Goal: Transaction & Acquisition: Purchase product/service

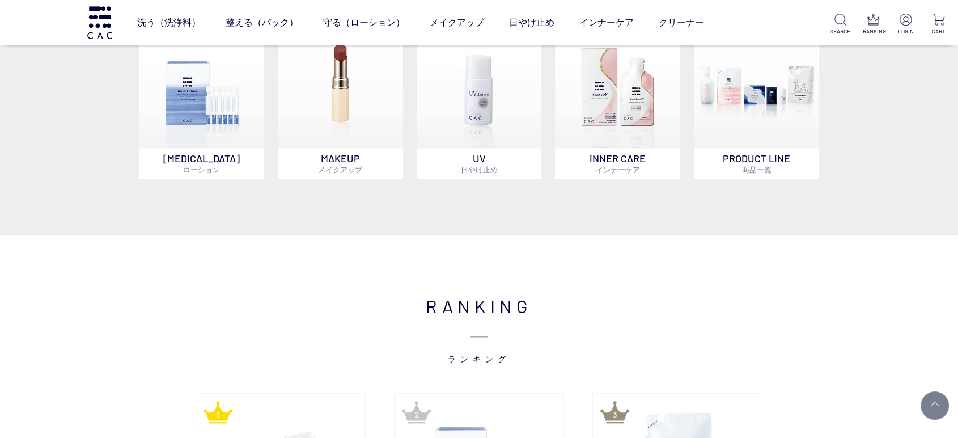
scroll to position [693, 0]
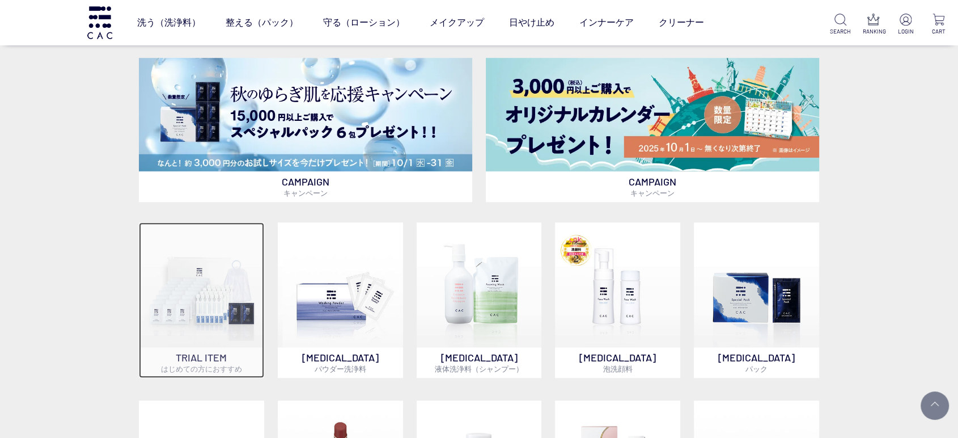
click at [209, 290] on img at bounding box center [201, 284] width 125 height 125
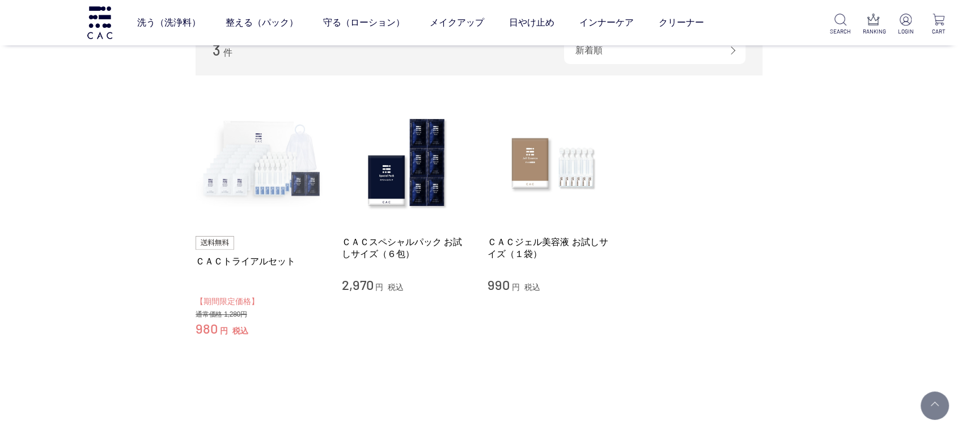
scroll to position [63, 0]
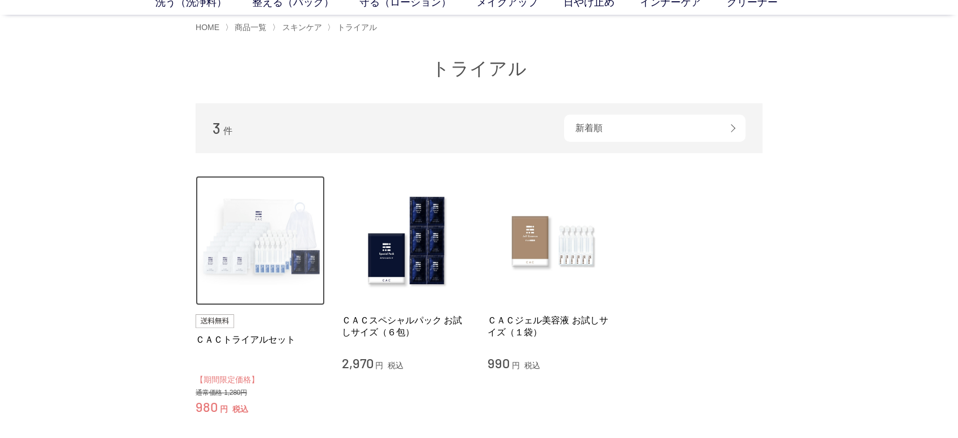
click at [253, 249] on img at bounding box center [260, 240] width 129 height 129
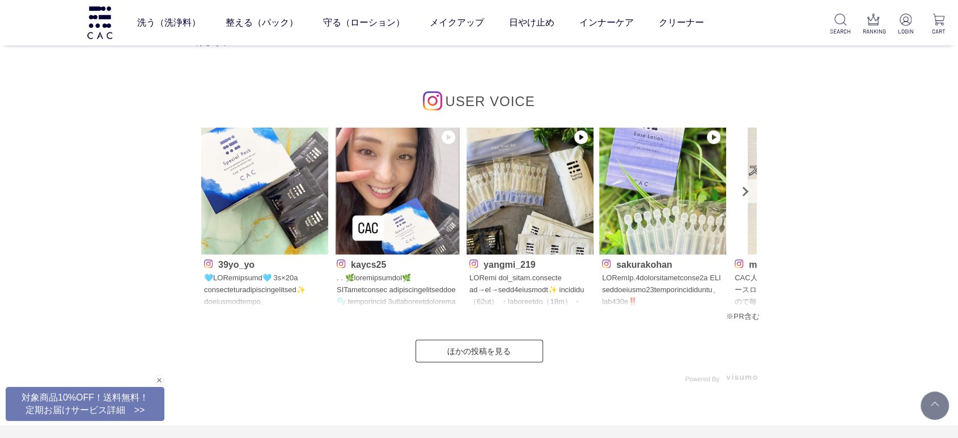
scroll to position [3402, 0]
click at [513, 349] on link "ほかの投稿を見る" at bounding box center [480, 351] width 128 height 23
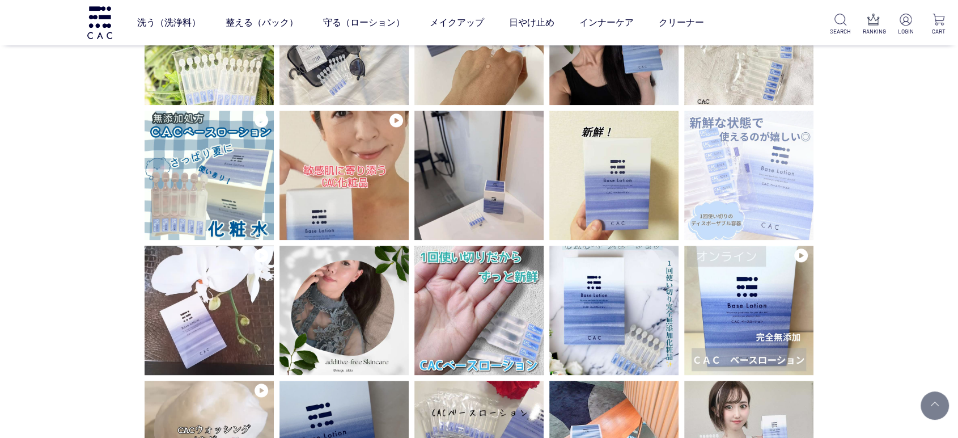
scroll to position [1323, 0]
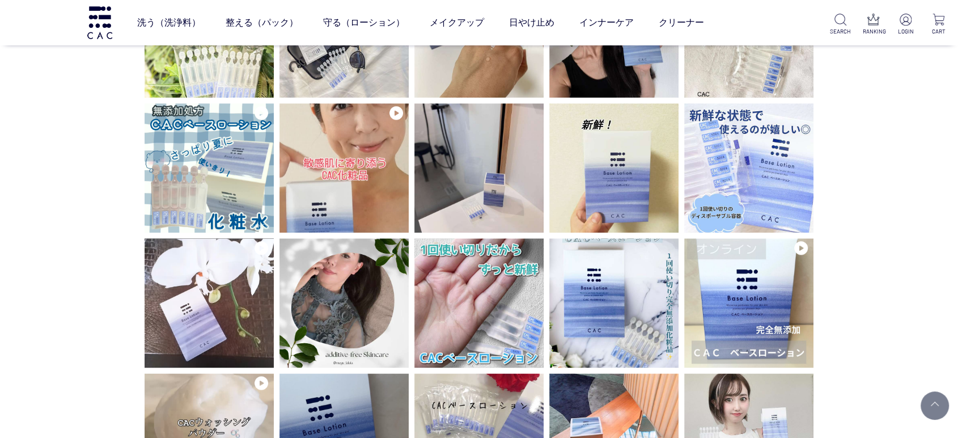
click at [5, 179] on div "USER VOICE" at bounding box center [479, 375] width 958 height 3317
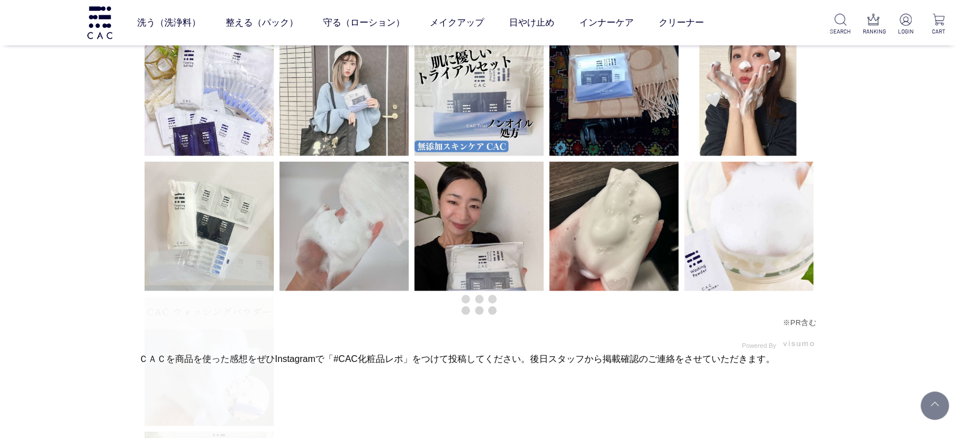
scroll to position [3087, 0]
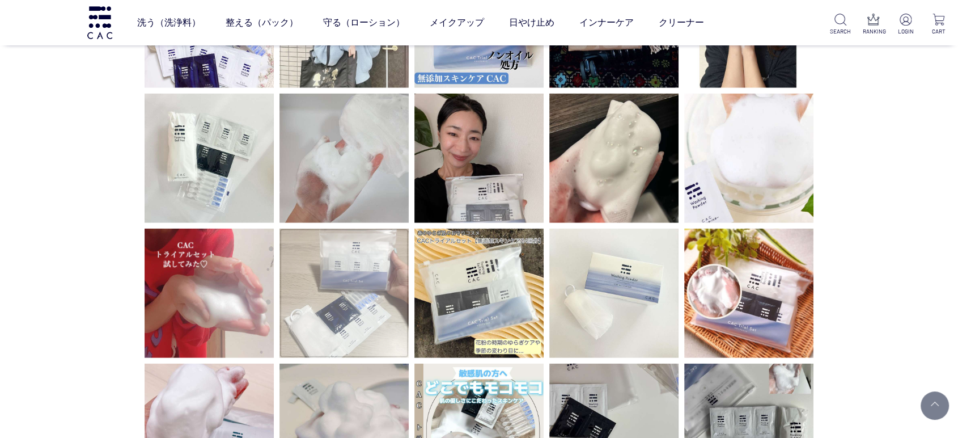
click at [327, 272] on img at bounding box center [344, 293] width 129 height 129
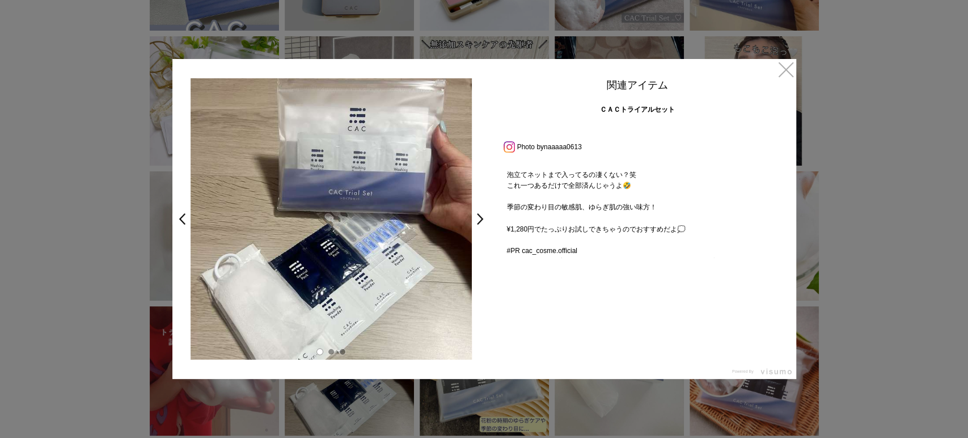
scroll to position [238, 0]
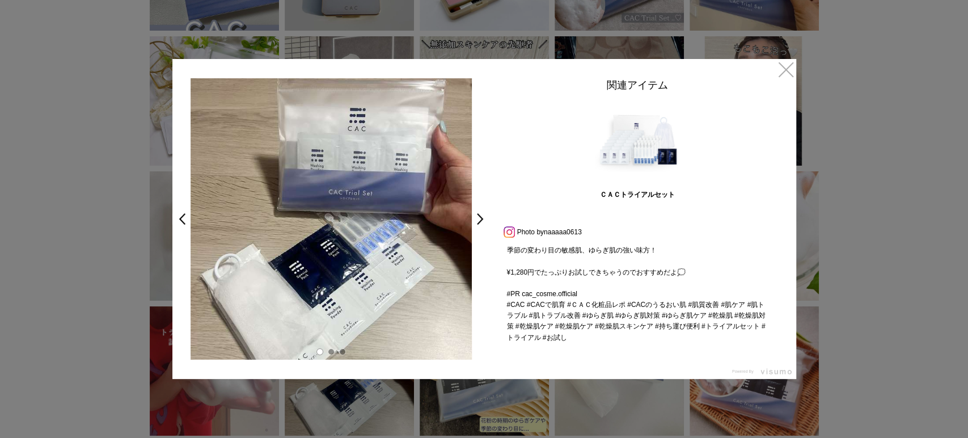
click at [0, 272] on div at bounding box center [484, 219] width 968 height 438
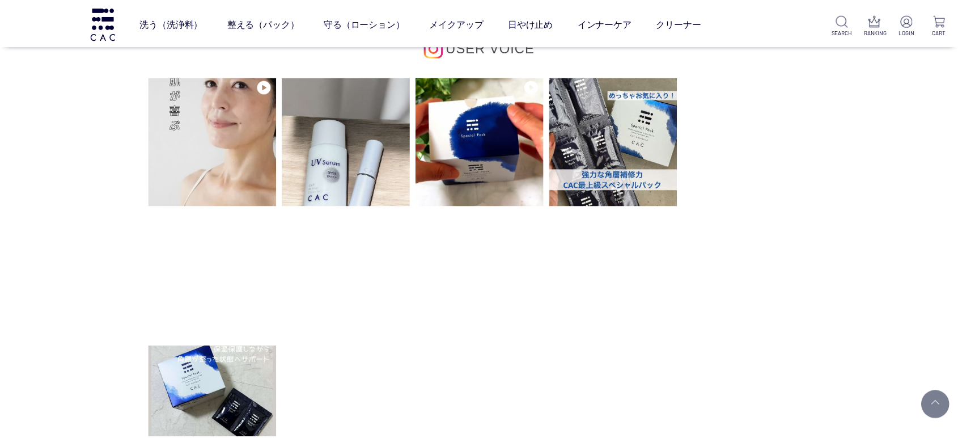
scroll to position [3087, 0]
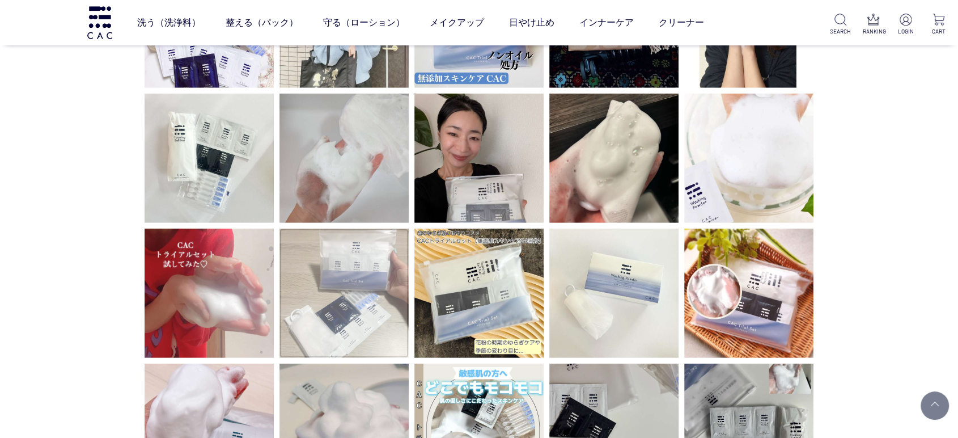
click at [295, 299] on img at bounding box center [344, 293] width 129 height 129
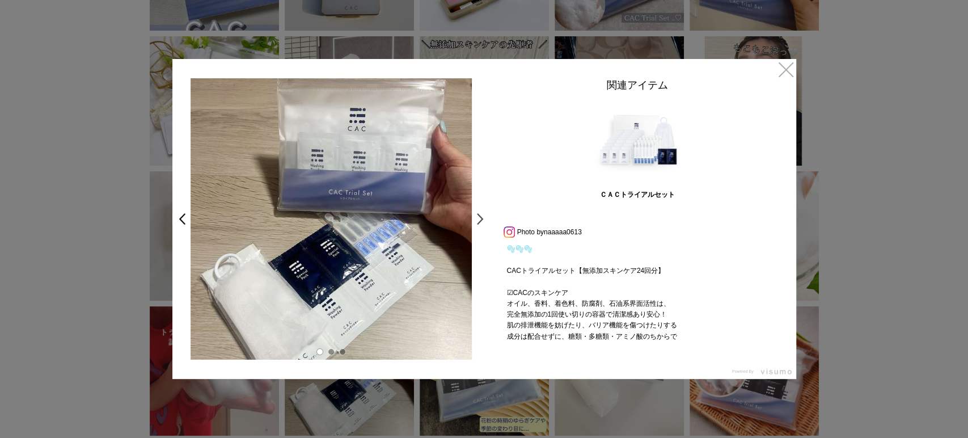
click at [478, 221] on link ">" at bounding box center [483, 219] width 16 height 20
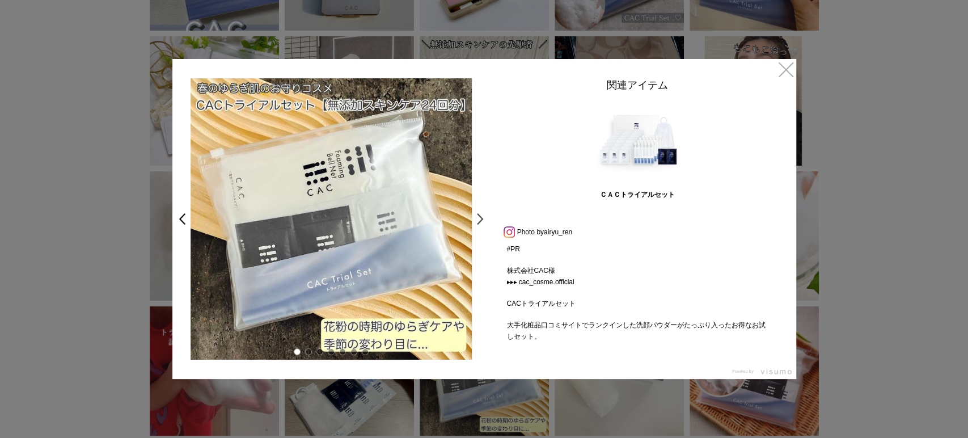
click at [483, 221] on link ">" at bounding box center [483, 219] width 16 height 20
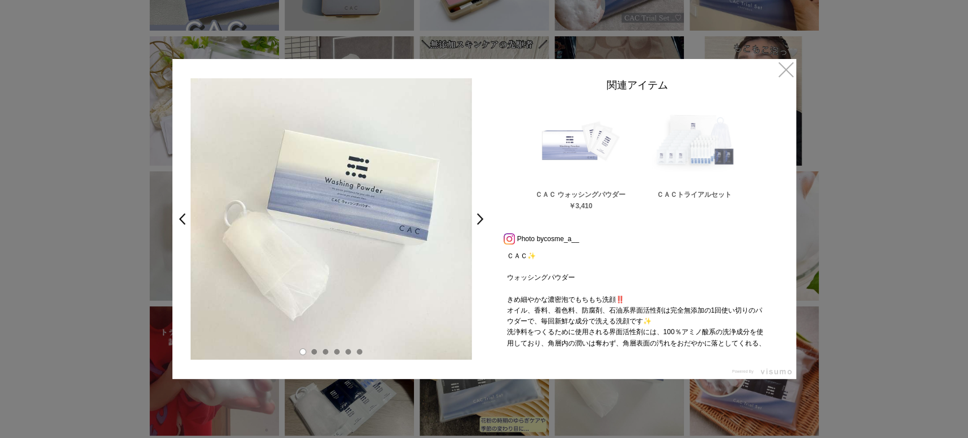
click at [483, 221] on link ">" at bounding box center [483, 219] width 16 height 20
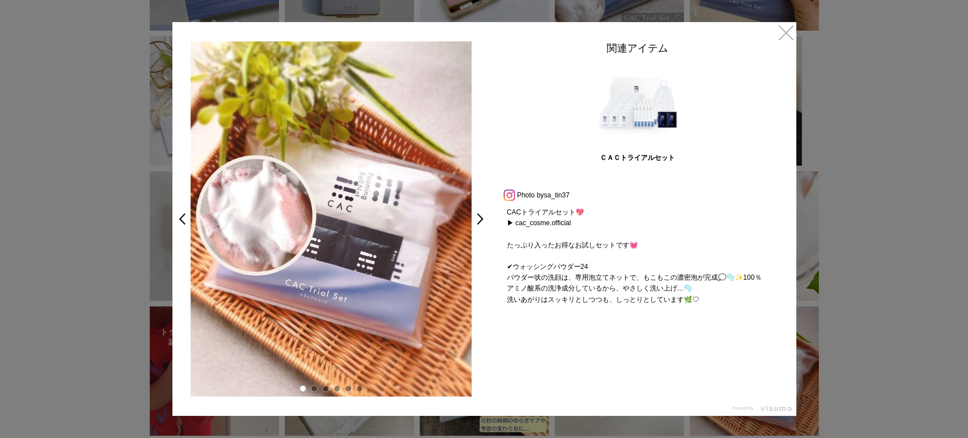
click at [767, 27] on div "< > 関連アイテム ＣＡＣトライアルセット Prev Next Photo by sa_tin37 CACトライアルセット💖 ▶ cac_cosme.off…" at bounding box center [484, 219] width 624 height 394
drag, startPoint x: 786, startPoint y: 37, endPoint x: 834, endPoint y: 52, distance: 49.9
click at [788, 39] on link "×" at bounding box center [786, 32] width 20 height 20
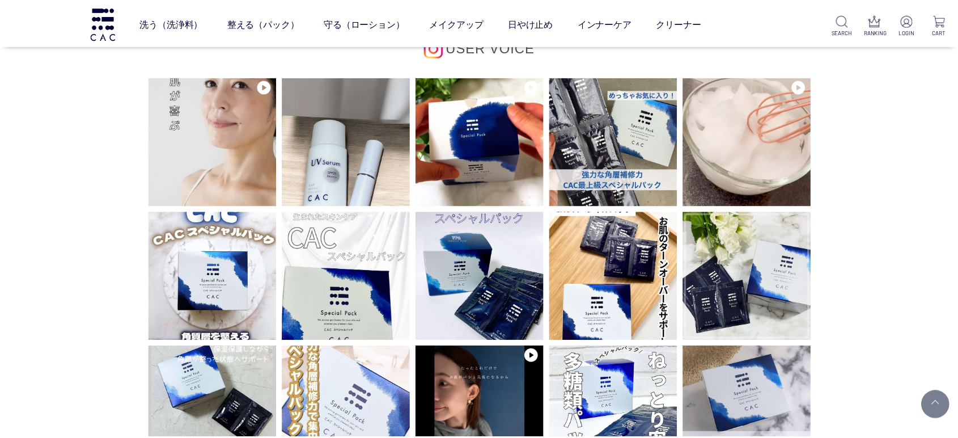
scroll to position [3087, 0]
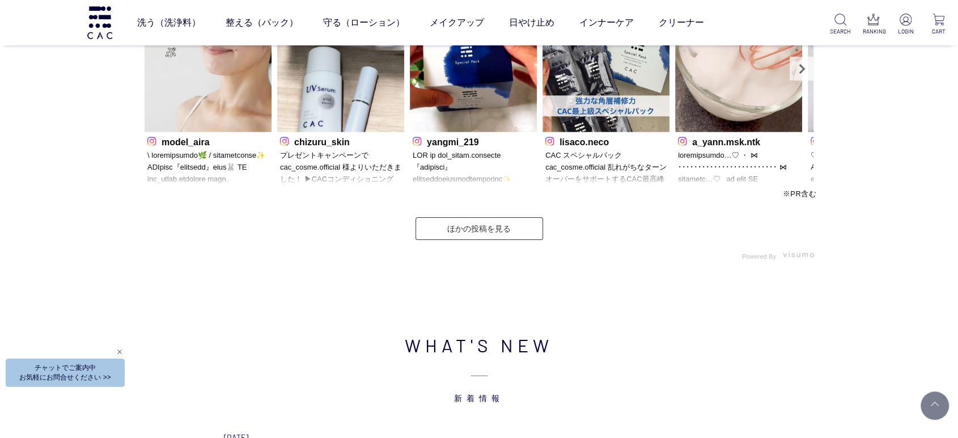
scroll to position [3591, 0]
click at [497, 232] on link "ほかの投稿を見る" at bounding box center [480, 229] width 128 height 23
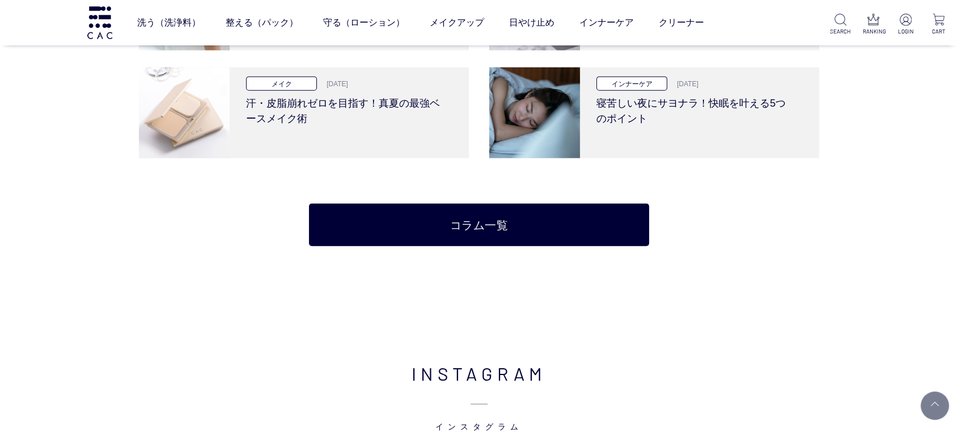
scroll to position [2690, 0]
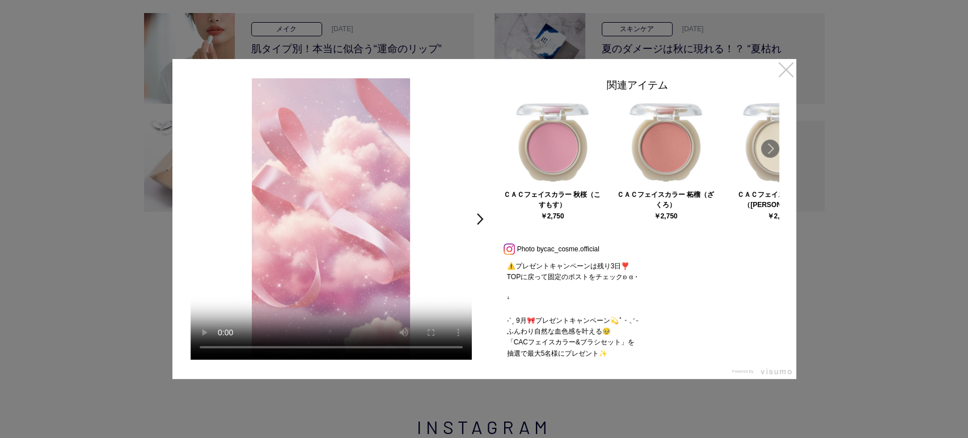
click at [786, 73] on link "×" at bounding box center [786, 69] width 20 height 20
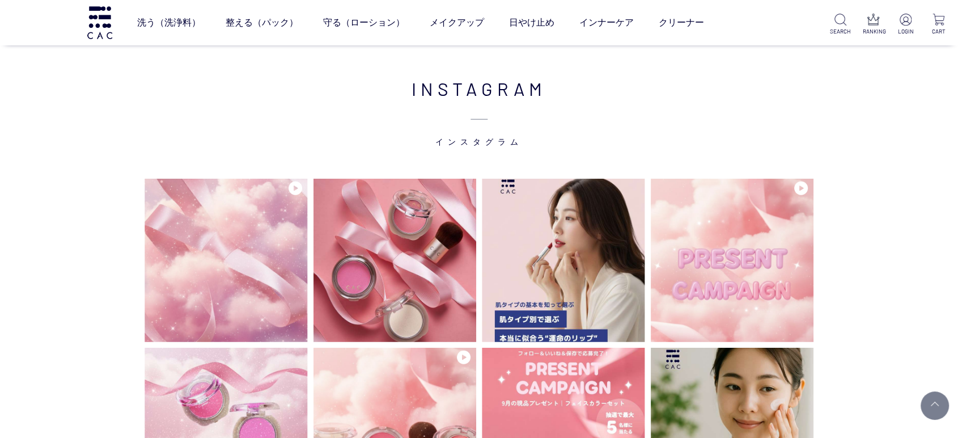
scroll to position [2939, 0]
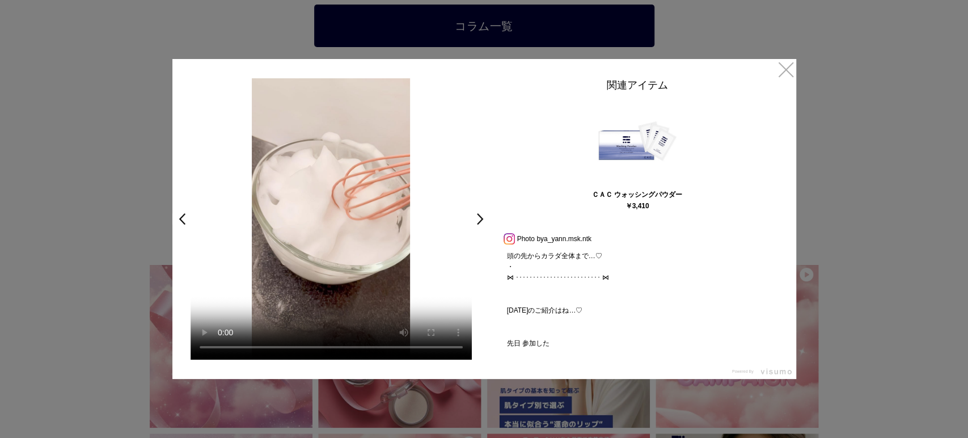
click at [788, 74] on link "×" at bounding box center [786, 69] width 20 height 20
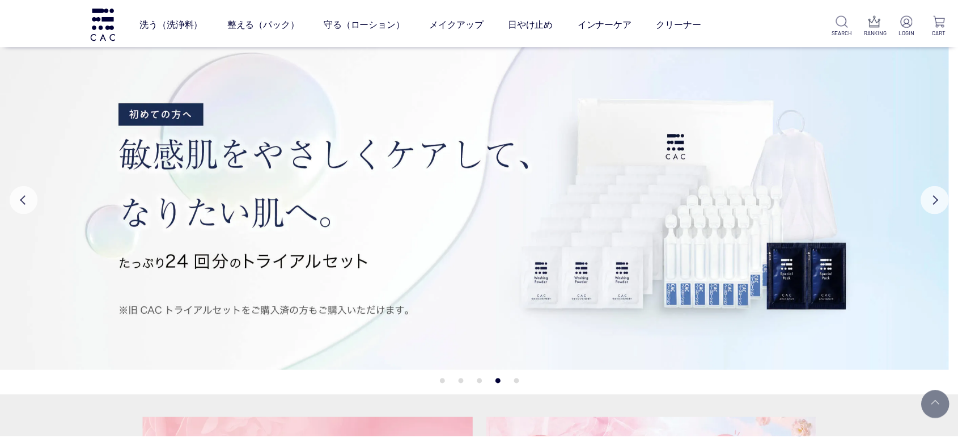
scroll to position [2939, 0]
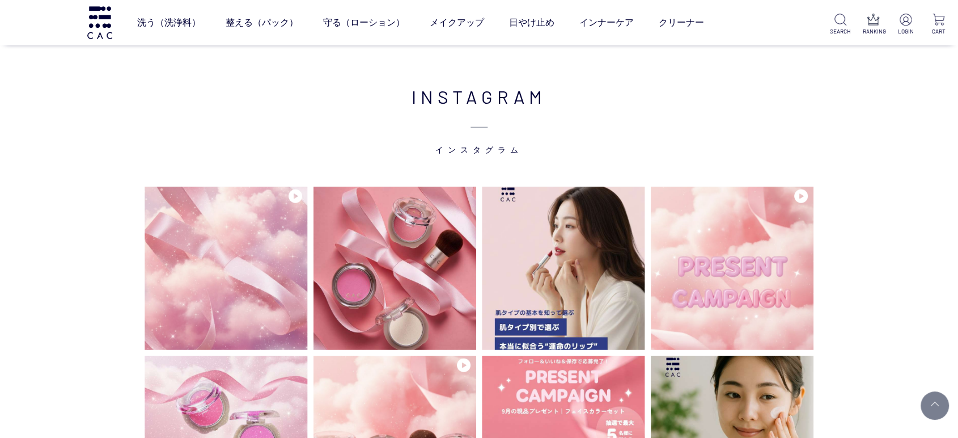
drag, startPoint x: 64, startPoint y: 259, endPoint x: 0, endPoint y: 257, distance: 63.5
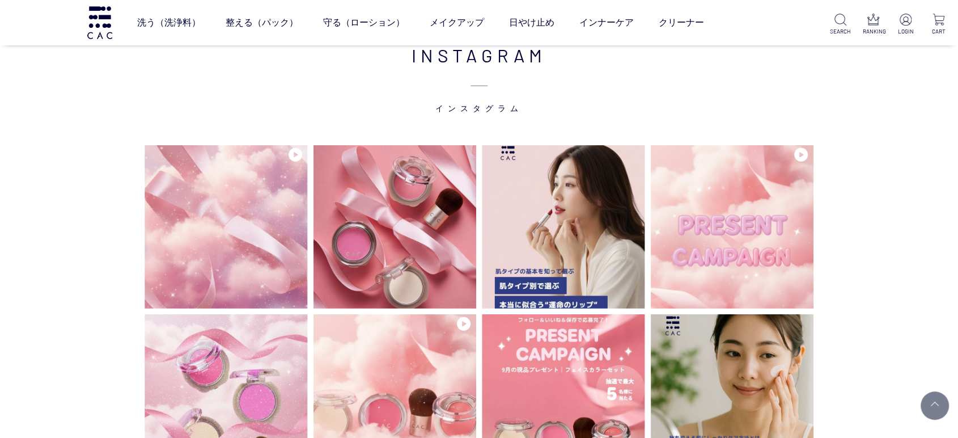
scroll to position [3002, 0]
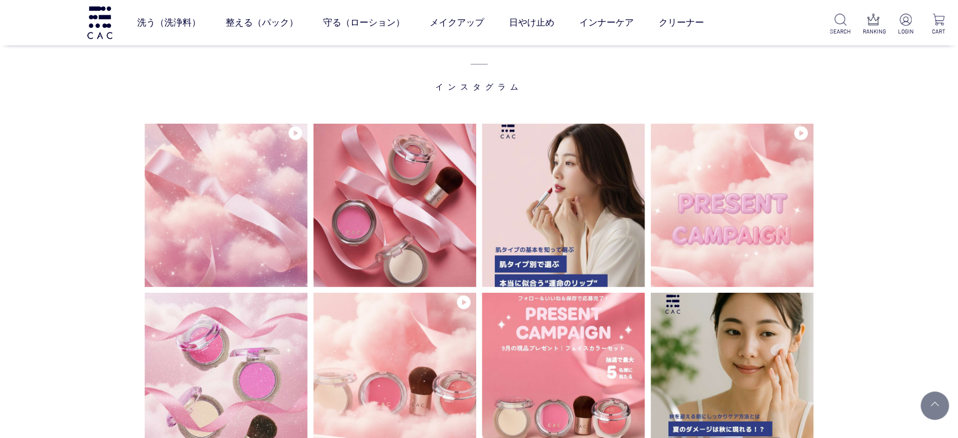
click at [0, 33] on div "洗う（洗浄料） 液体洗浄料 パウダー洗浄料 泡洗顔料 グッズ 整える（パック） フェイスパック ヘアパック 守る（ローション） 保湿化粧水 柔軟化粧水 美容液…" at bounding box center [383, 22] width 767 height 45
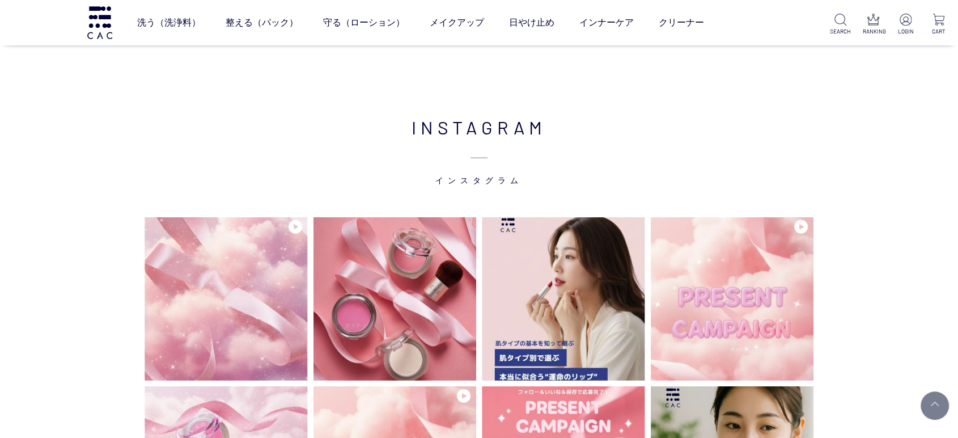
scroll to position [2939, 0]
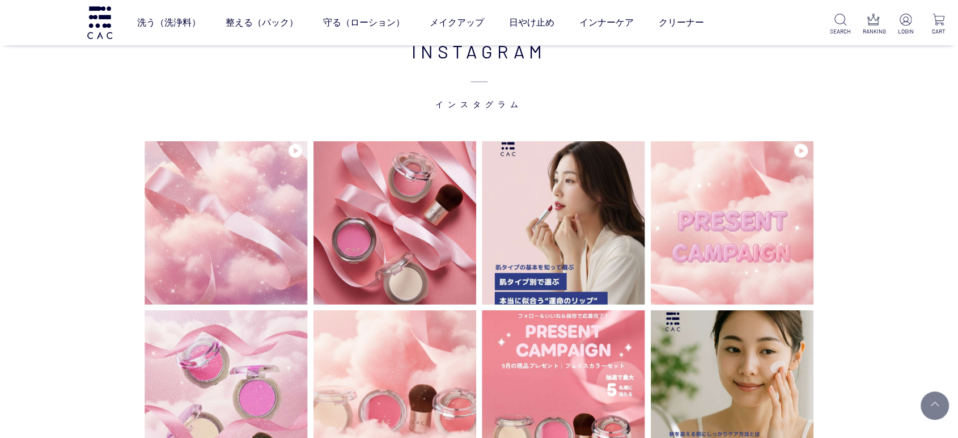
scroll to position [3002, 0]
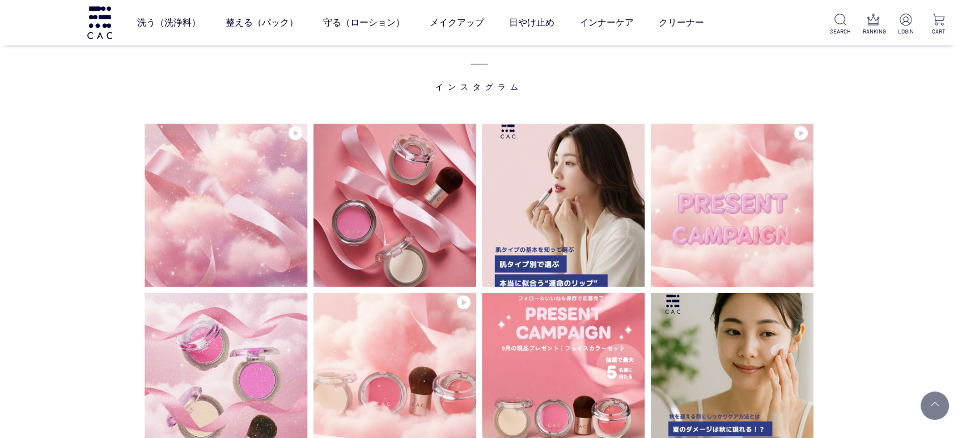
click at [0, 324] on div "INSTAGRAM インスタグラム" at bounding box center [479, 436] width 958 height 946
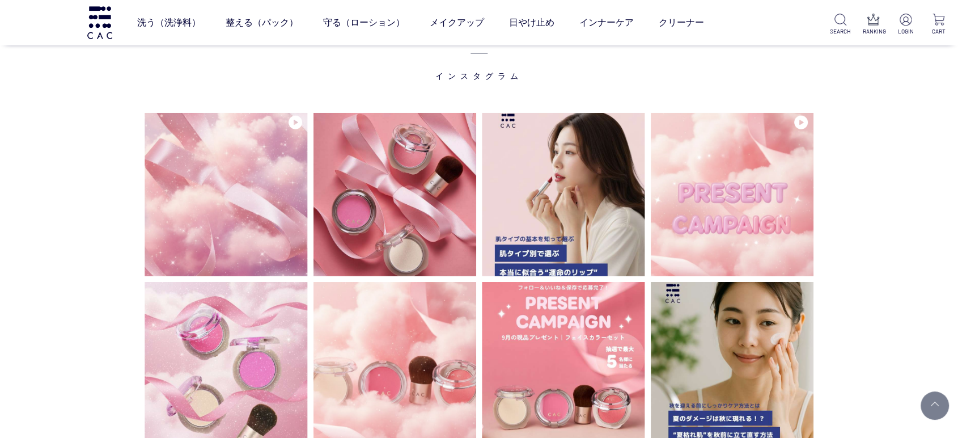
scroll to position [2876, 0]
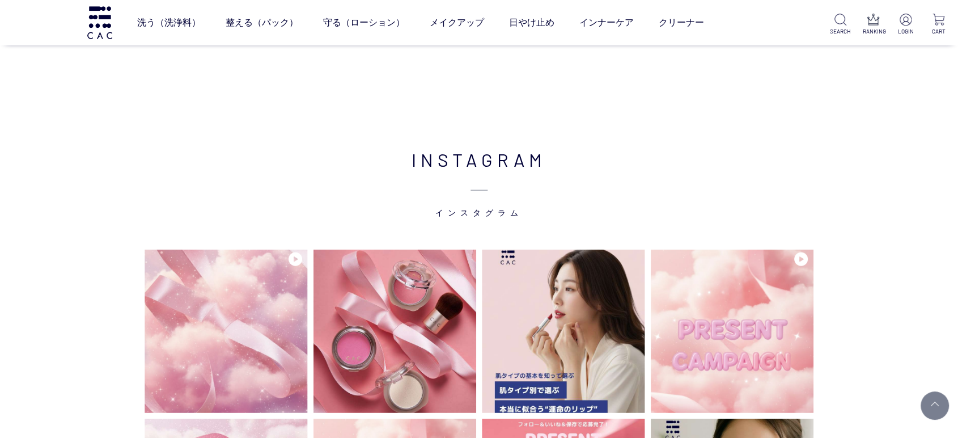
drag, startPoint x: 813, startPoint y: 328, endPoint x: 967, endPoint y: 285, distance: 160.1
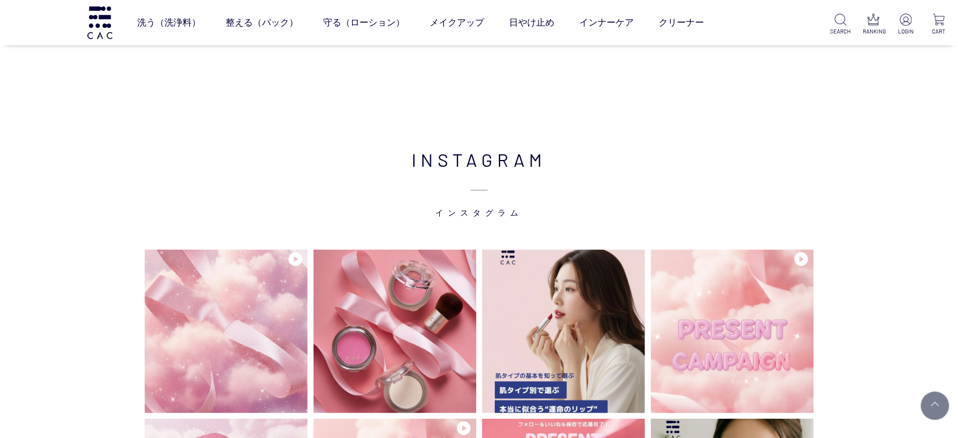
drag, startPoint x: 5, startPoint y: 298, endPoint x: 16, endPoint y: 286, distance: 16.9
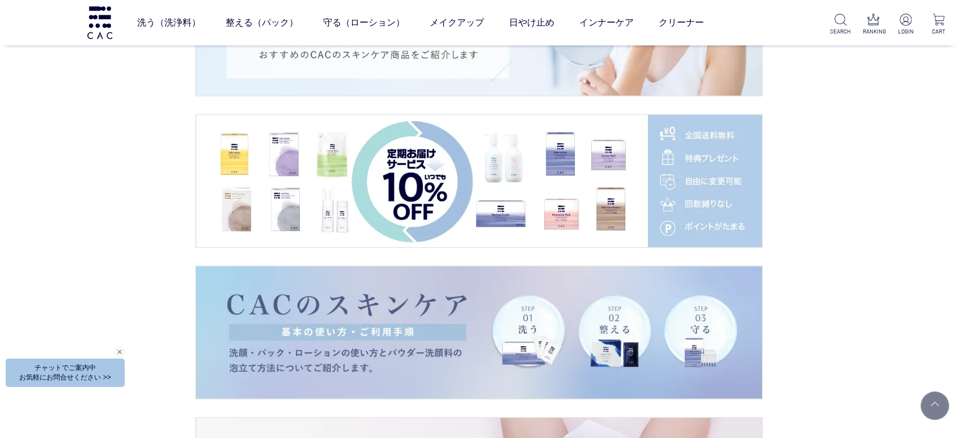
scroll to position [1933, 0]
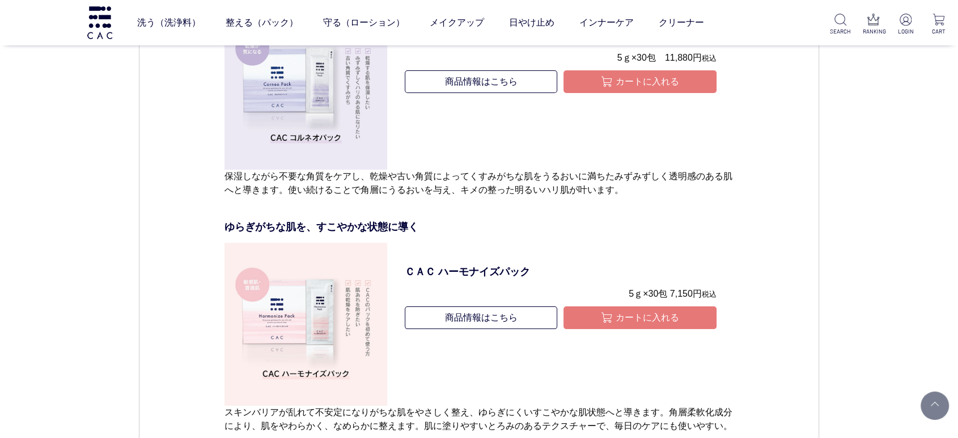
scroll to position [4284, 0]
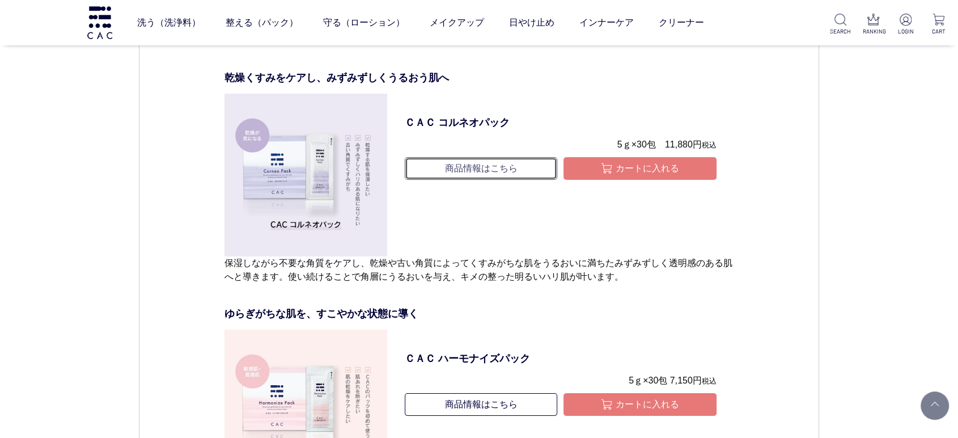
click at [467, 158] on link "商品情報はこちら" at bounding box center [481, 168] width 153 height 23
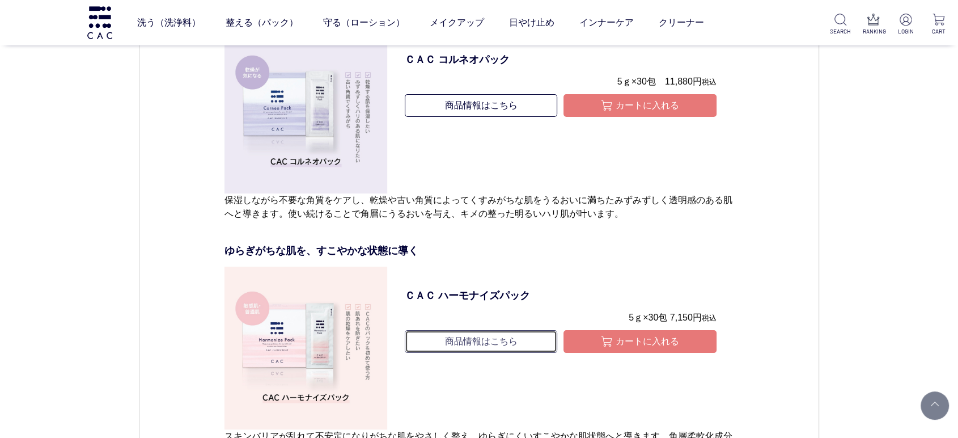
click at [496, 343] on link "商品情報はこちら" at bounding box center [481, 341] width 153 height 23
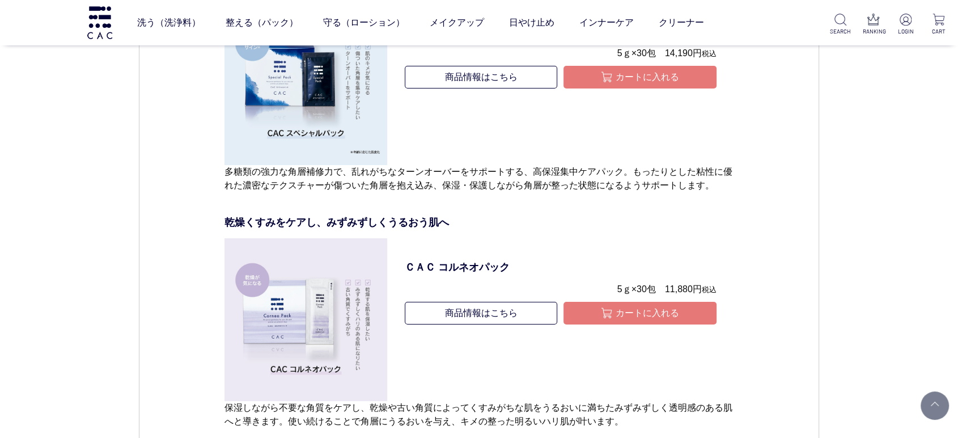
scroll to position [4032, 0]
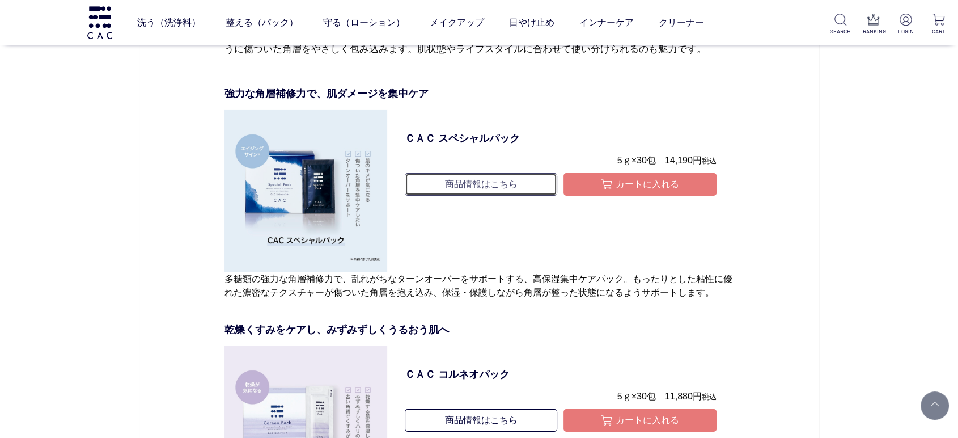
click at [517, 179] on link "商品情報はこちら" at bounding box center [481, 184] width 153 height 23
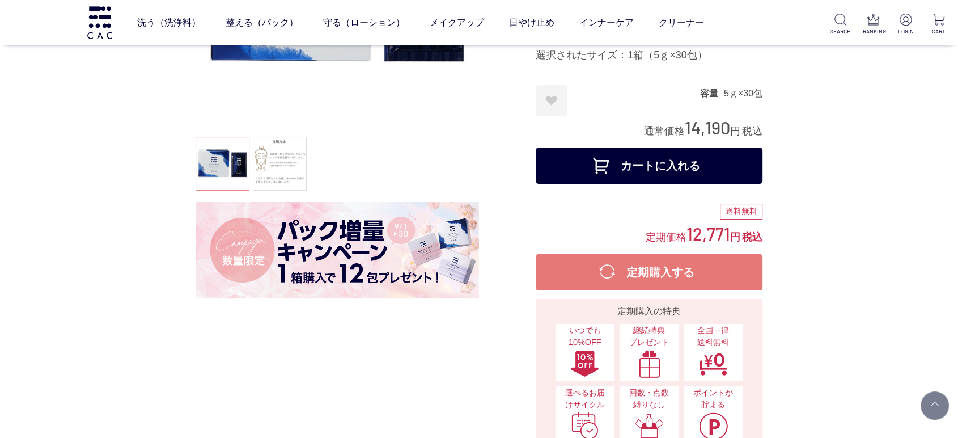
scroll to position [126, 0]
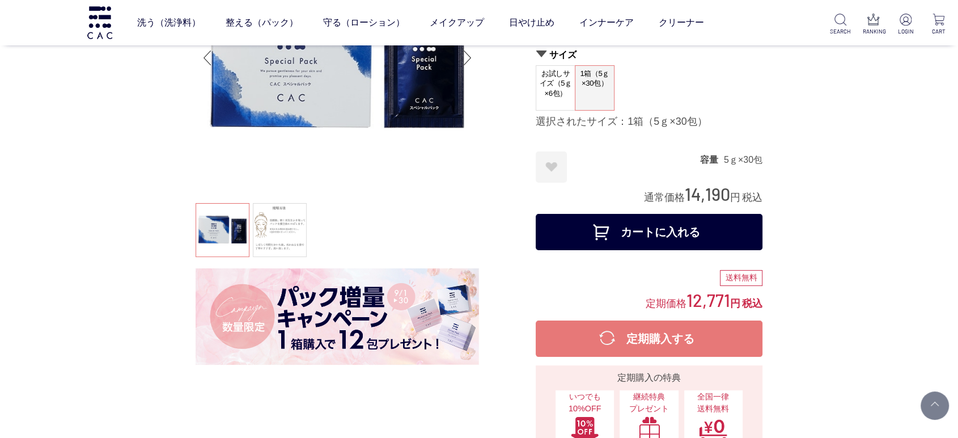
click at [635, 230] on button "カートに入れる" at bounding box center [649, 232] width 227 height 36
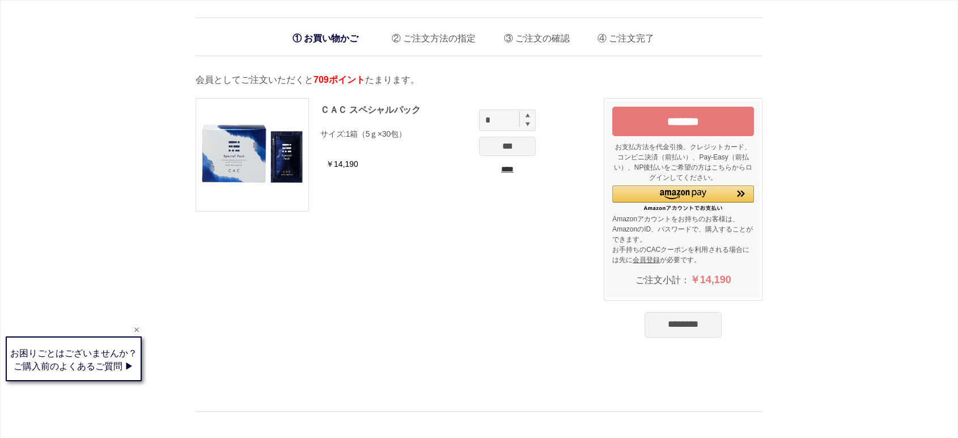
click at [245, 423] on div "最近見た商品" at bounding box center [479, 440] width 567 height 59
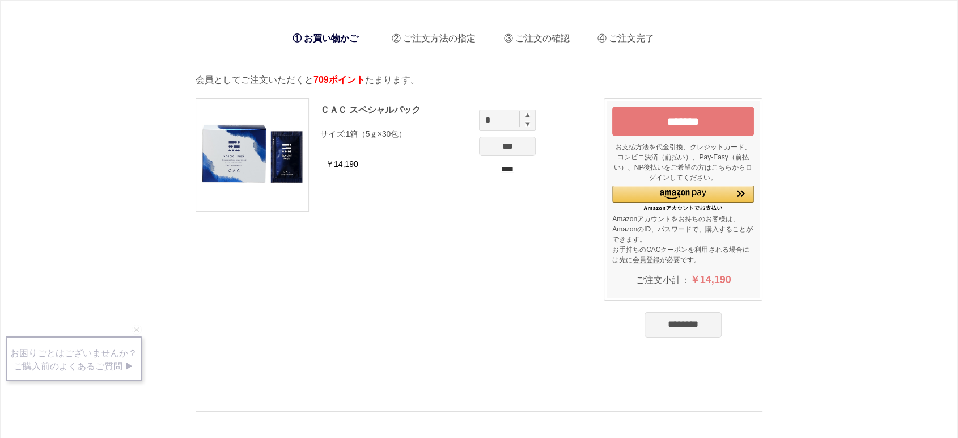
click at [513, 169] on input "****" at bounding box center [507, 169] width 57 height 12
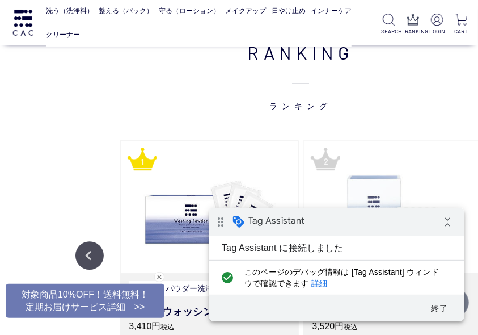
scroll to position [1134, 0]
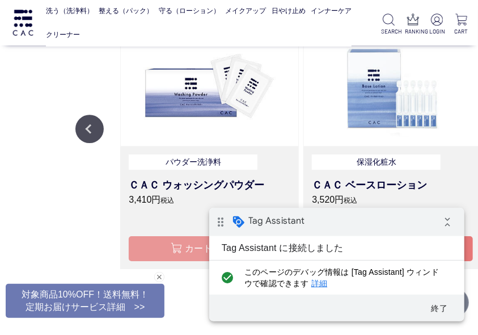
click at [179, 242] on img "submit" at bounding box center [177, 248] width 12 height 12
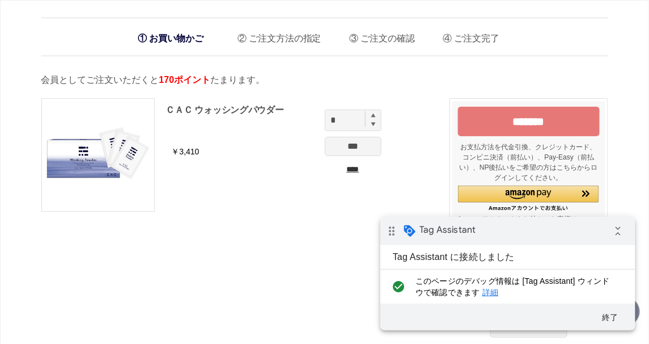
click at [477, 124] on input "*******" at bounding box center [529, 121] width 142 height 29
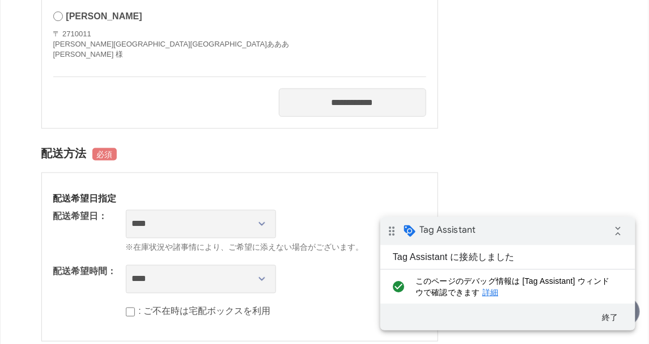
scroll to position [63, 0]
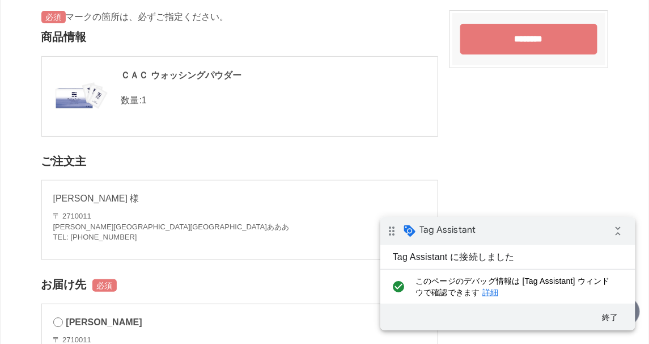
click at [553, 43] on input "********" at bounding box center [528, 39] width 137 height 31
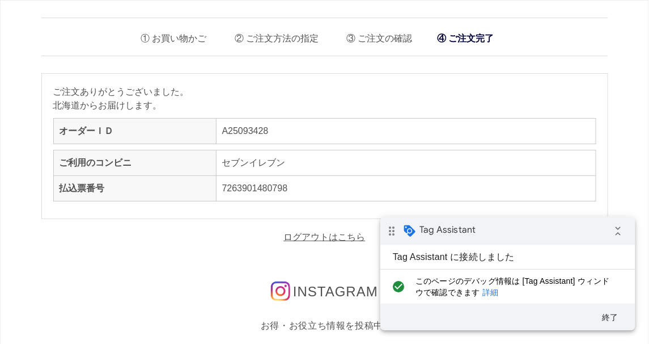
click at [493, 291] on link "詳細" at bounding box center [490, 291] width 16 height 9
click at [610, 226] on icon "collapse_all" at bounding box center [618, 230] width 23 height 23
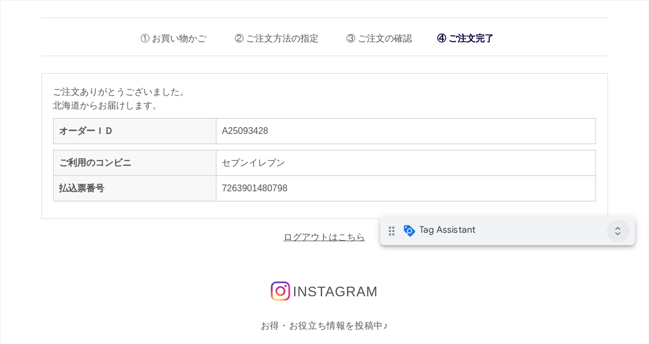
click at [610, 225] on icon "expand_all" at bounding box center [618, 230] width 23 height 23
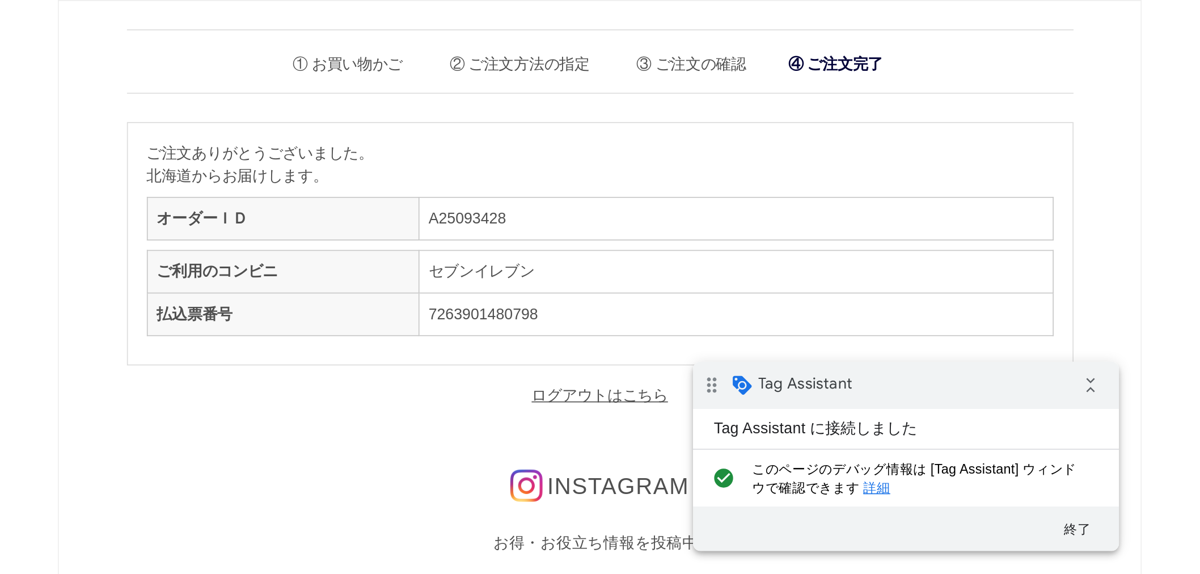
scroll to position [63, 0]
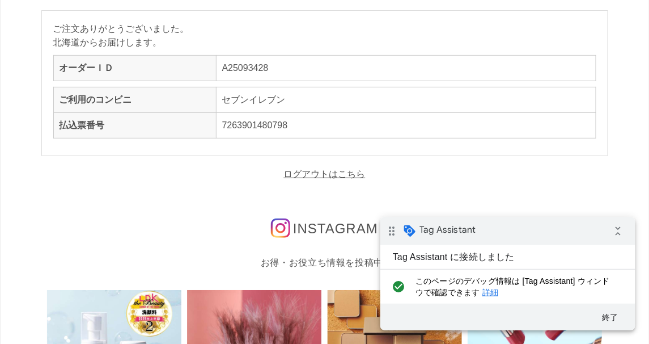
click at [426, 254] on div "Tag Assistant に接続しました" at bounding box center [453, 256] width 147 height 24
click at [464, 265] on div "Tag Assistant に接続しました" at bounding box center [453, 256] width 147 height 24
click at [528, 260] on div "Tag Assistant に接続しました check_circle このページのデバッグ情報は [Tag Assistant] ウィンドウで確認できます 詳細" at bounding box center [507, 273] width 255 height 58
click at [387, 237] on icon "drag_indicator" at bounding box center [391, 230] width 23 height 23
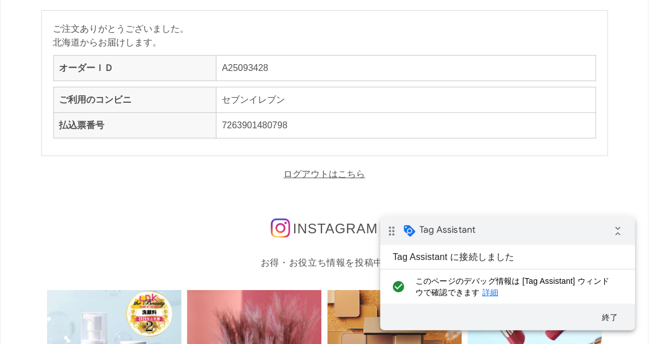
click at [394, 233] on icon "drag_indicator" at bounding box center [391, 230] width 23 height 23
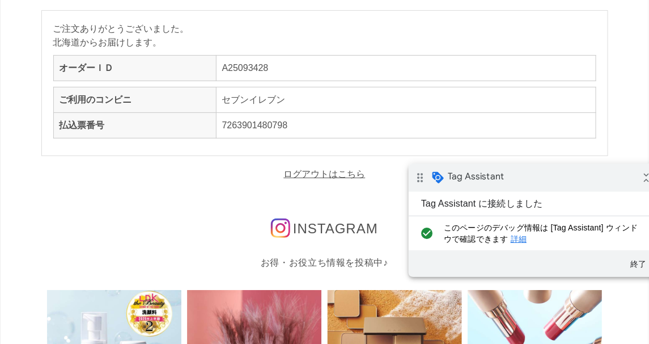
click at [422, 180] on icon "drag_indicator" at bounding box center [419, 177] width 23 height 23
click at [464, 177] on span "Tag Assistant" at bounding box center [475, 175] width 56 height 11
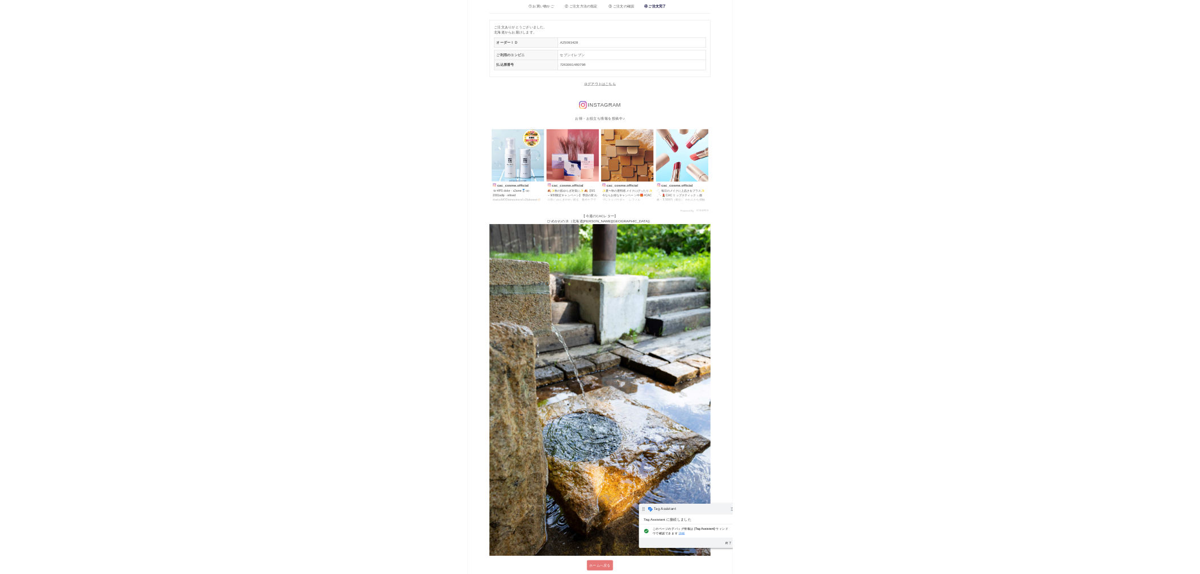
scroll to position [0, 0]
